Goal: Task Accomplishment & Management: Use online tool/utility

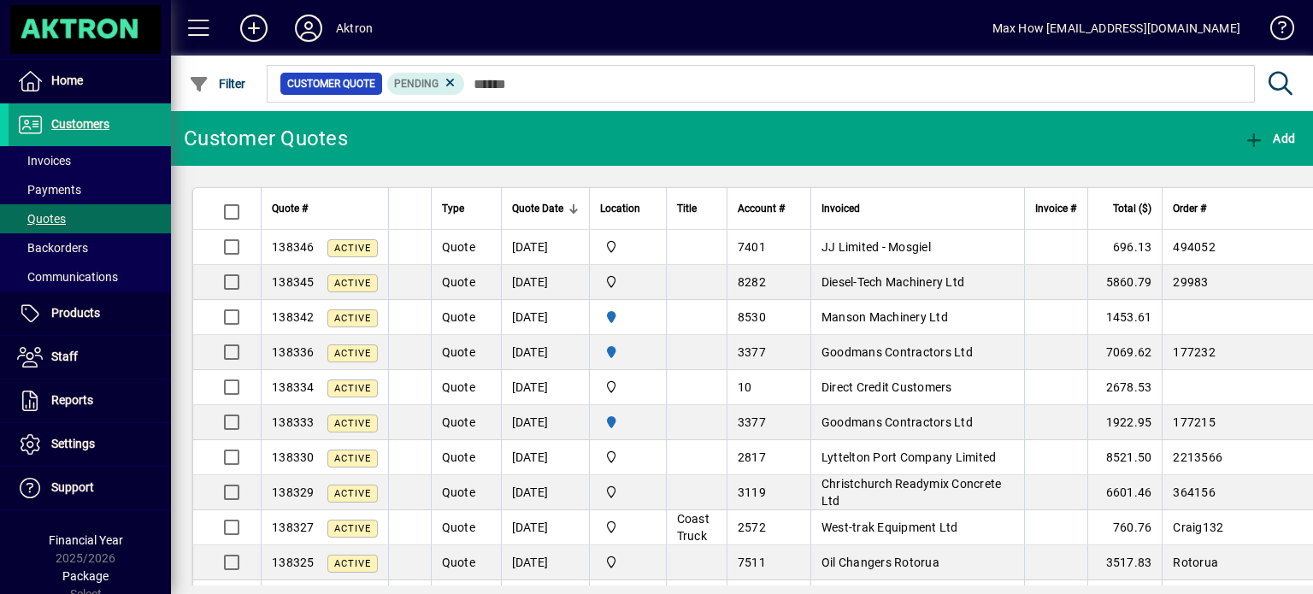
click at [491, 144] on mat-toolbar-row "Customer Quotes Add" at bounding box center [742, 138] width 1142 height 55
click at [372, 140] on mat-toolbar-row "Customer Quotes Add" at bounding box center [742, 138] width 1142 height 55
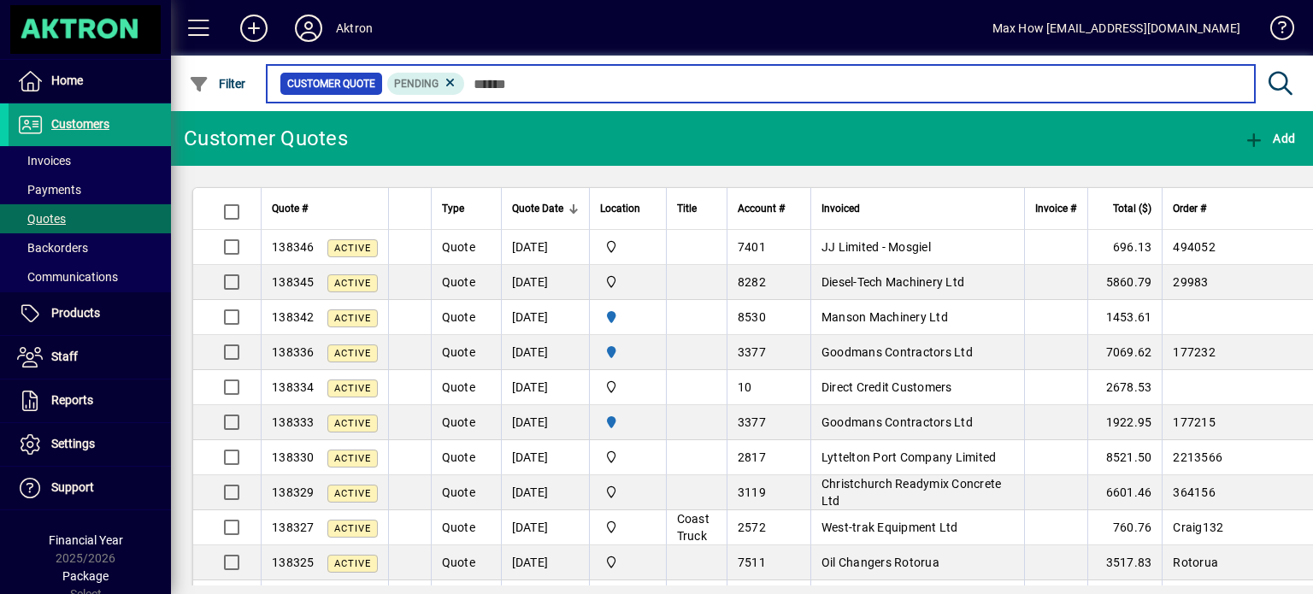
click at [500, 74] on input "text" at bounding box center [853, 84] width 776 height 24
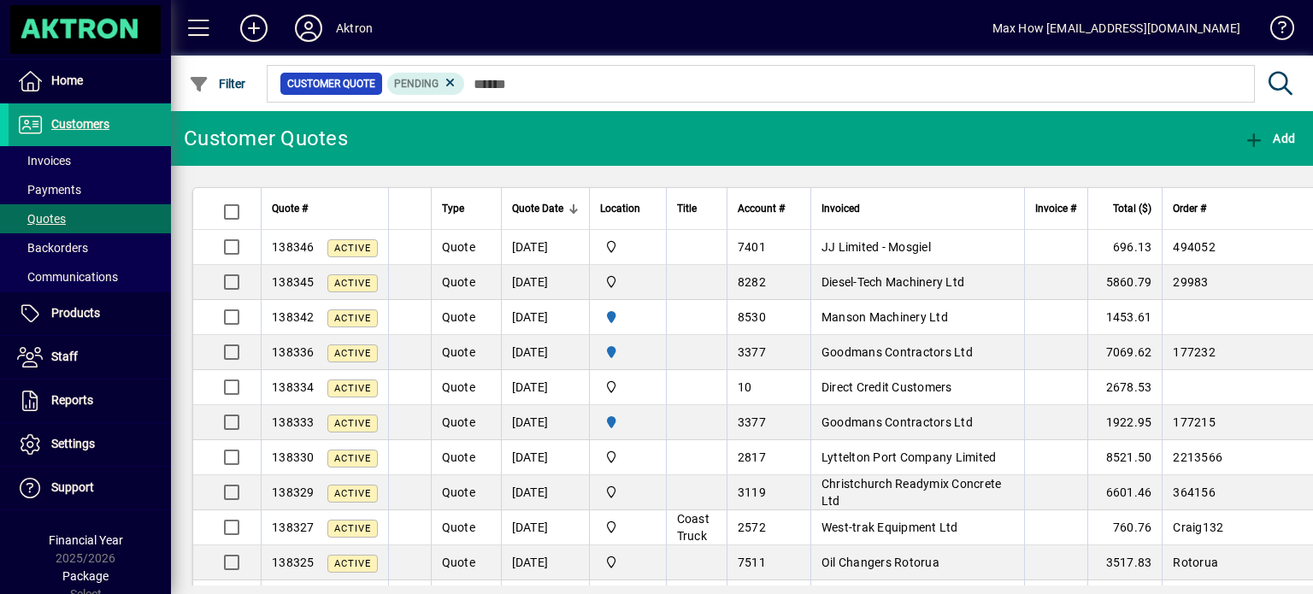
click at [488, 138] on mat-toolbar-row "Customer Quotes Add" at bounding box center [742, 138] width 1142 height 55
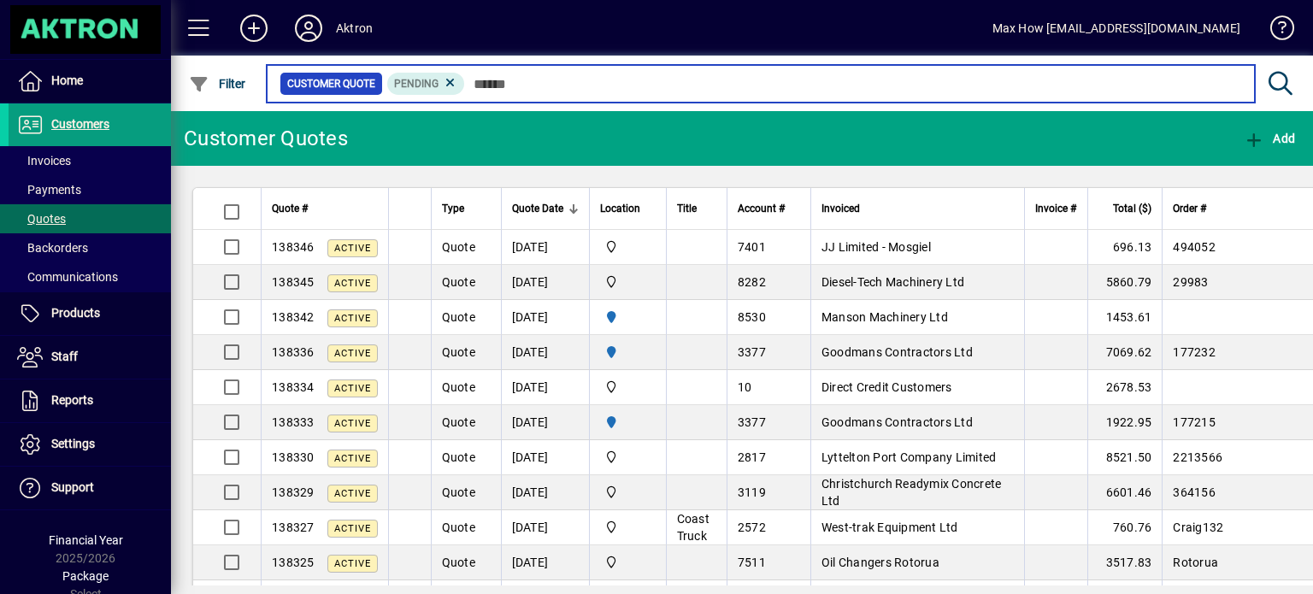
click at [509, 85] on input "text" at bounding box center [853, 84] width 776 height 24
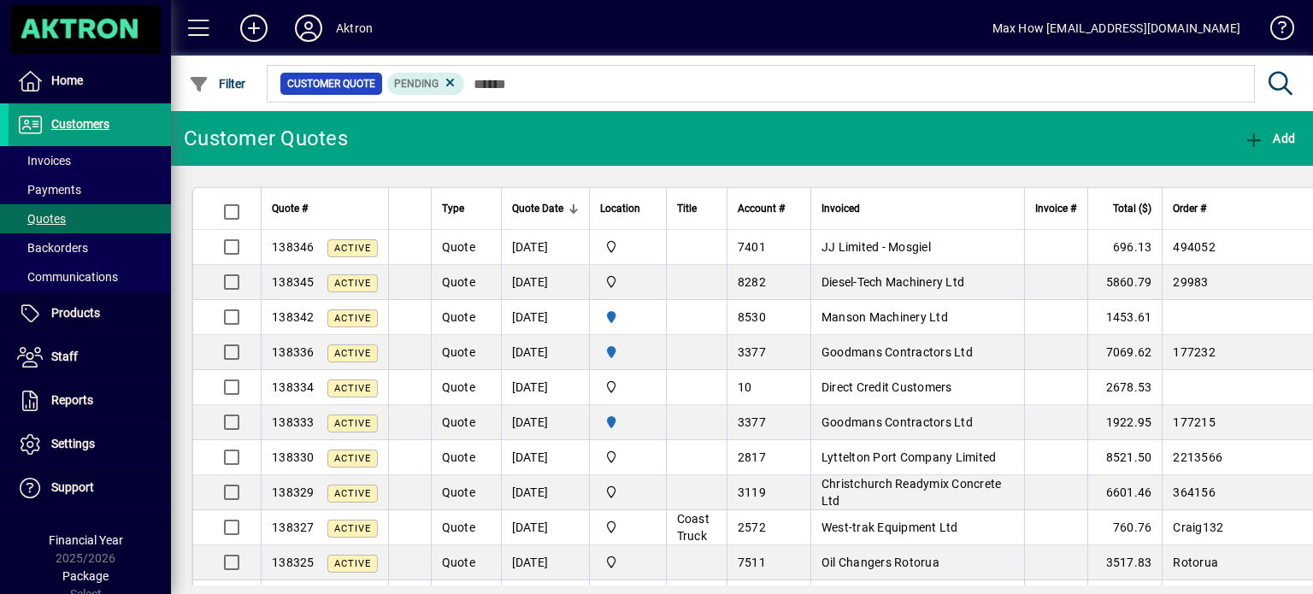
click at [899, 68] on div at bounding box center [835, 65] width 1142 height 19
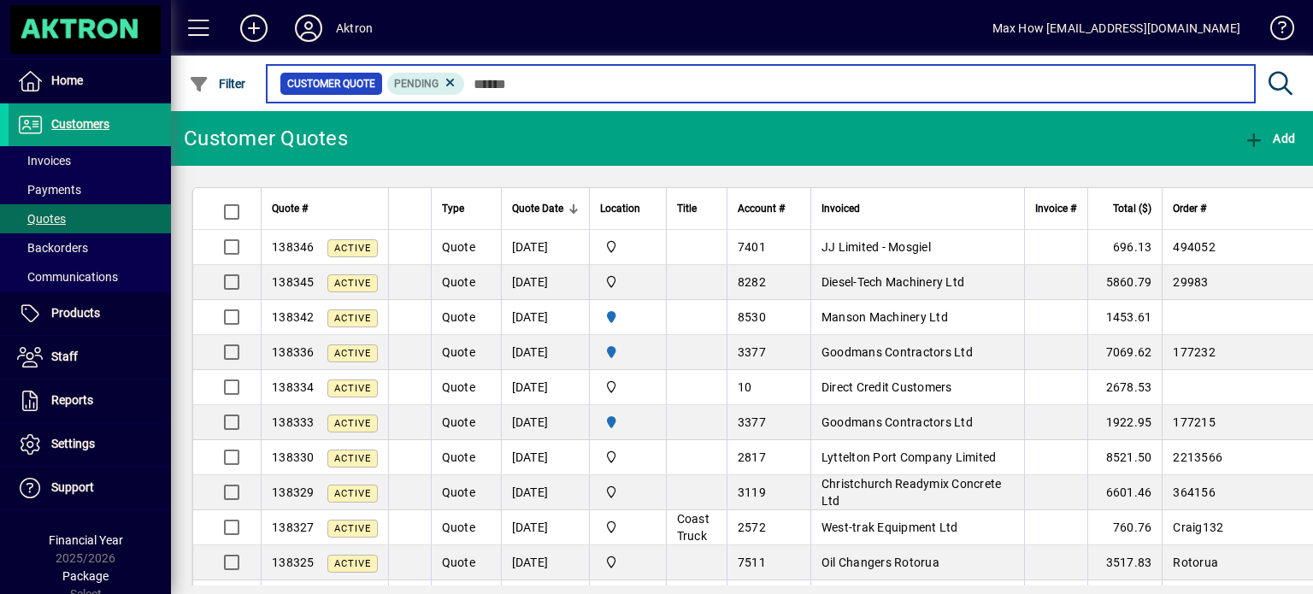
click at [878, 87] on input "text" at bounding box center [853, 84] width 776 height 24
click at [493, 83] on input "text" at bounding box center [853, 84] width 776 height 24
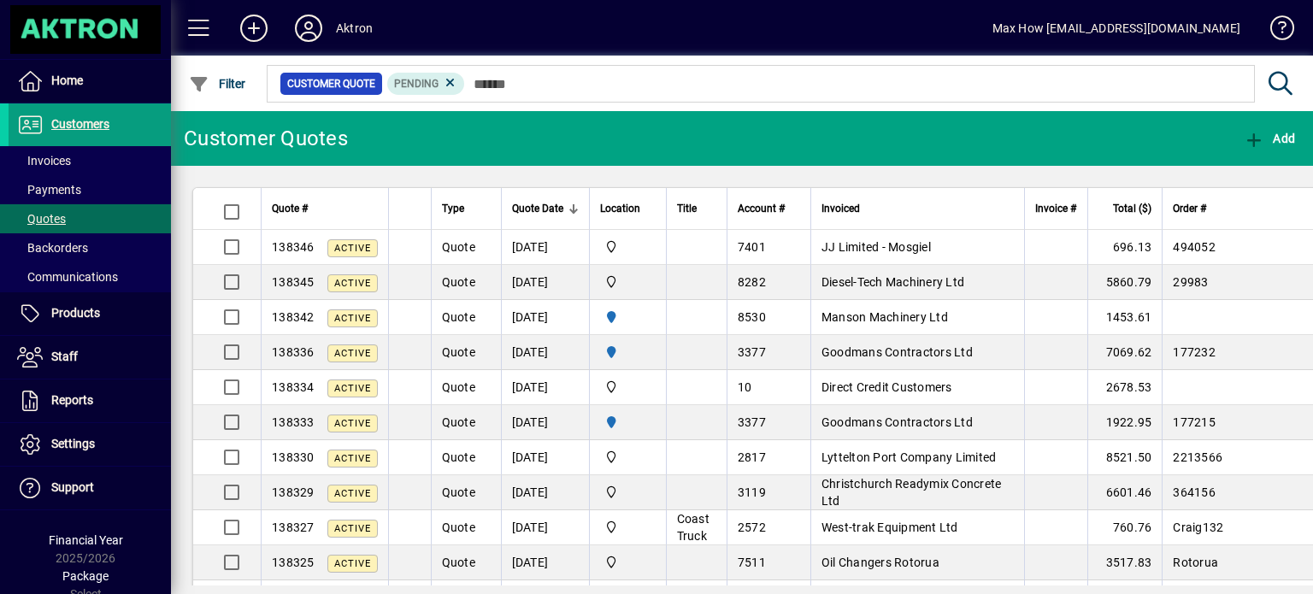
click at [398, 140] on mat-toolbar-row "Customer Quotes Add" at bounding box center [742, 138] width 1142 height 55
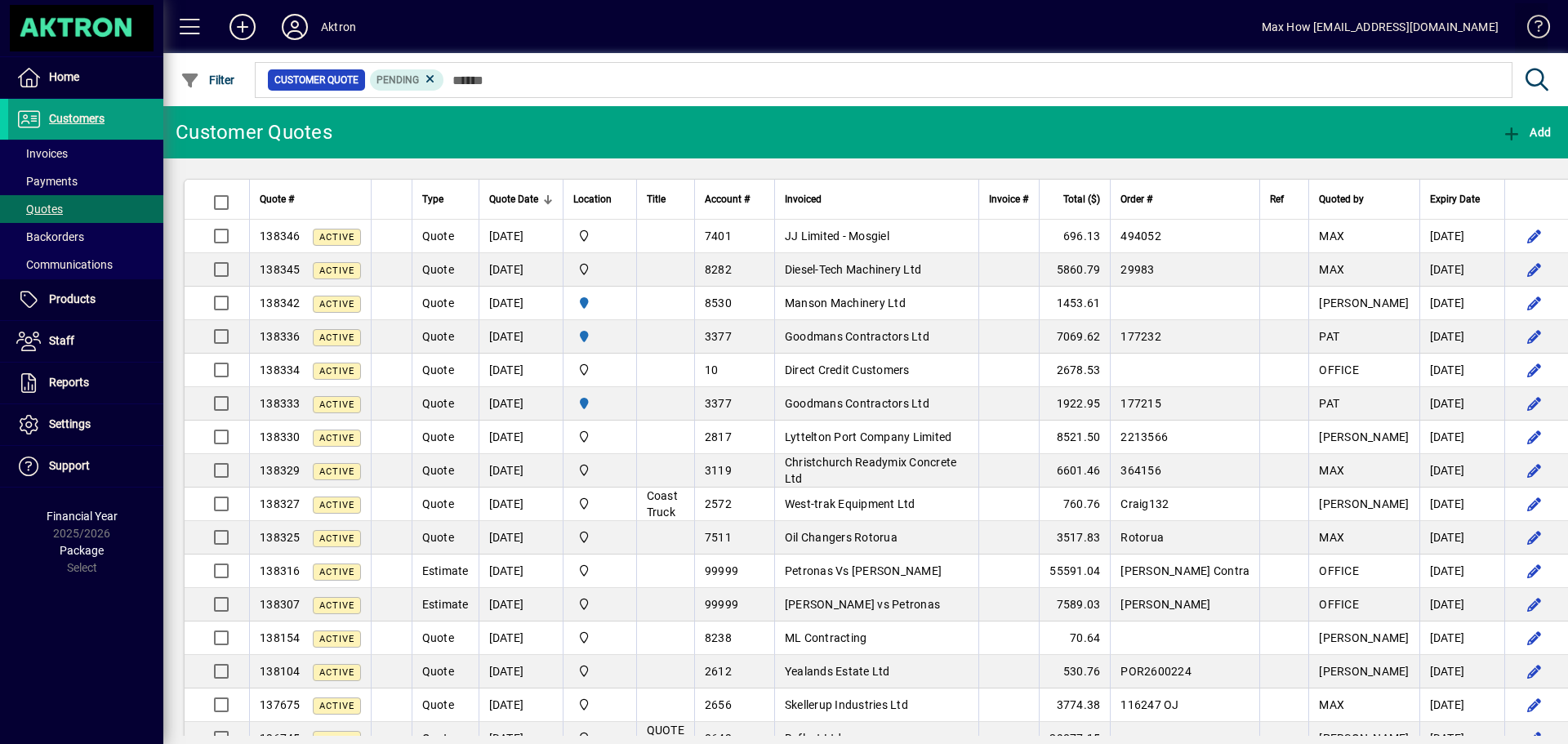
click at [1533, 26] on span at bounding box center [1531, 30] width 39 height 39
